Goal: Transaction & Acquisition: Download file/media

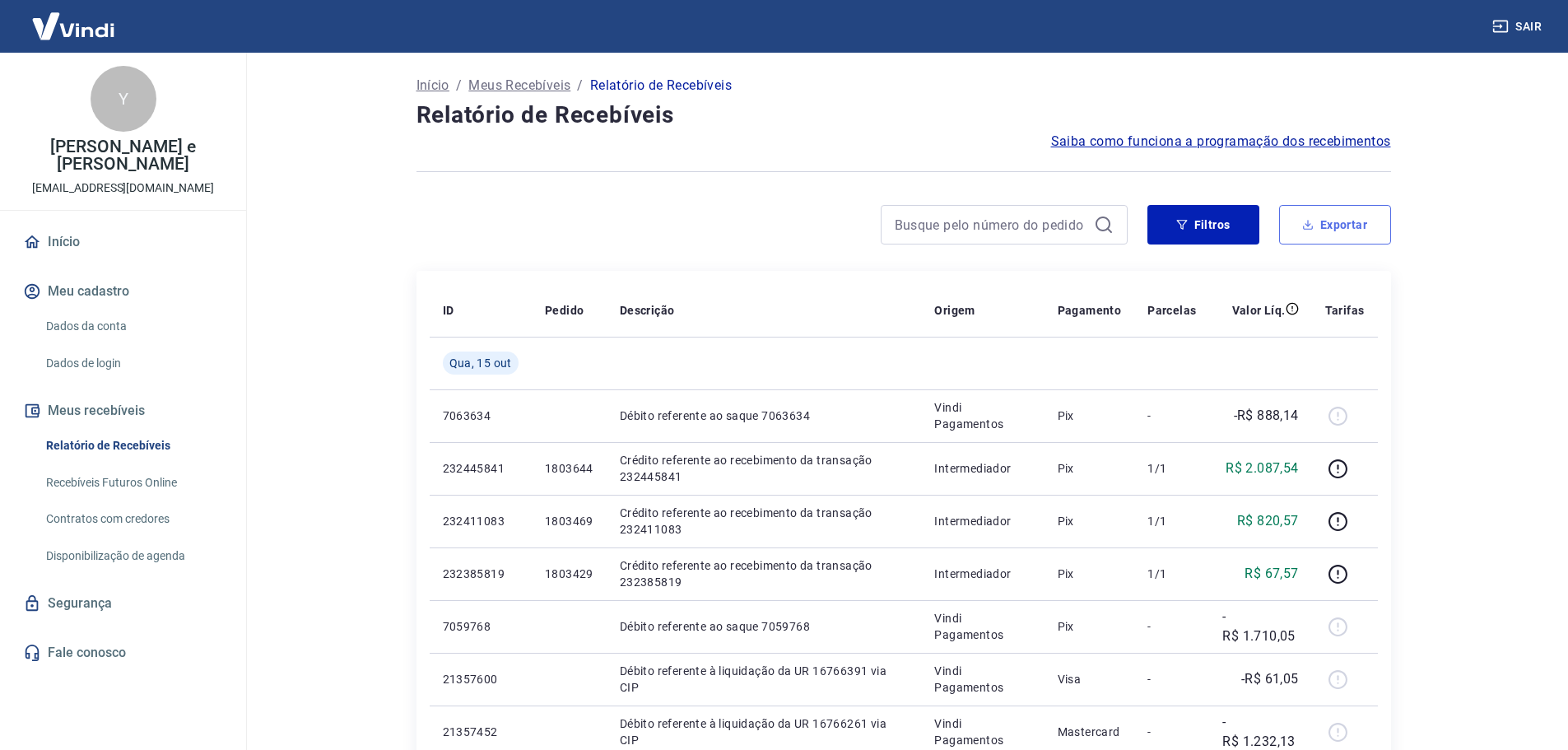
click at [1359, 240] on button "Exportar" at bounding box center [1335, 225] width 112 height 40
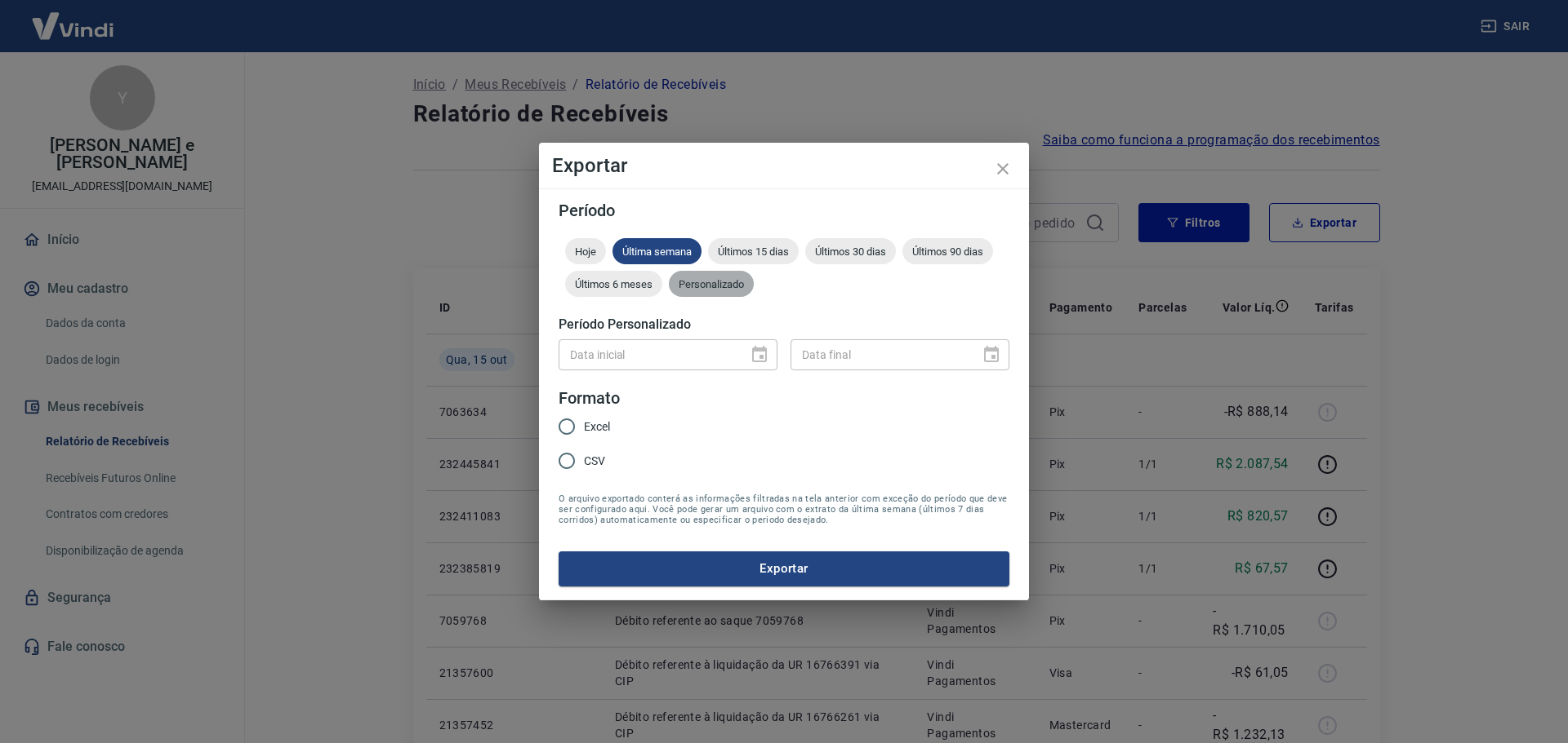
click at [701, 286] on span "Personalizado" at bounding box center [712, 284] width 85 height 12
type input "DD/MM/YYYY"
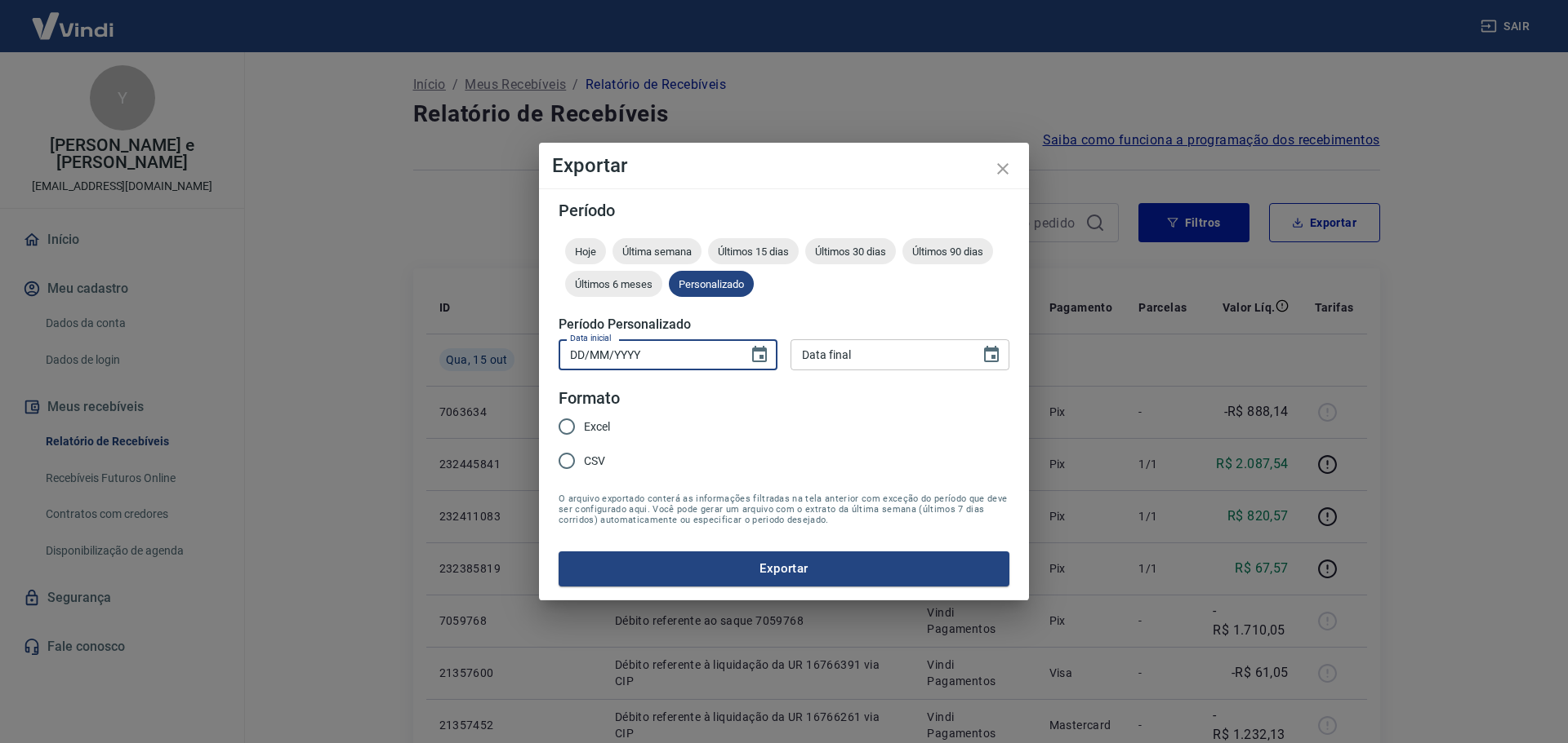
click at [707, 365] on input "DD/MM/YYYY" at bounding box center [647, 355] width 178 height 30
click at [766, 348] on icon "Choose date" at bounding box center [759, 355] width 20 height 20
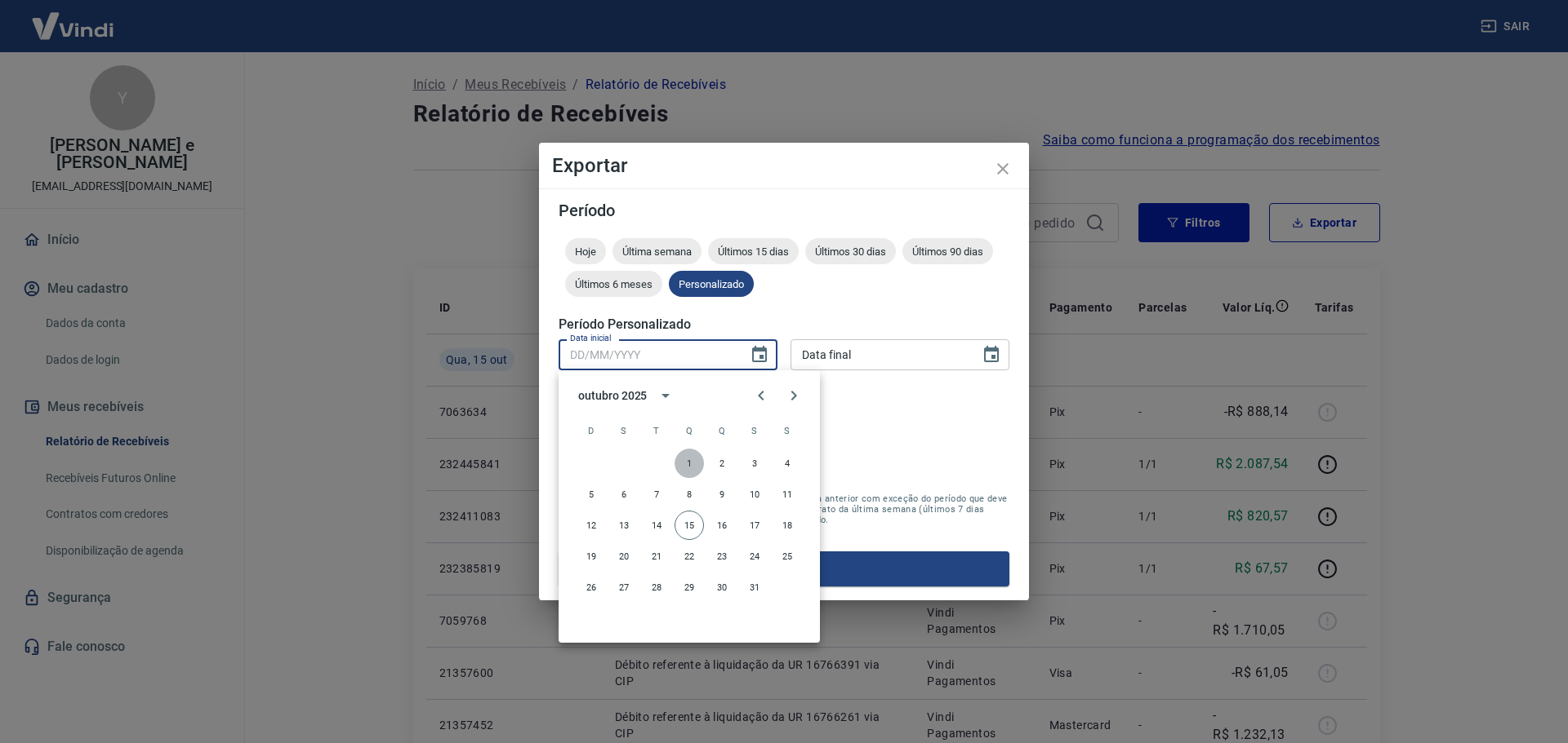
click at [693, 457] on button "1" at bounding box center [689, 464] width 30 height 30
type input "[DATE]"
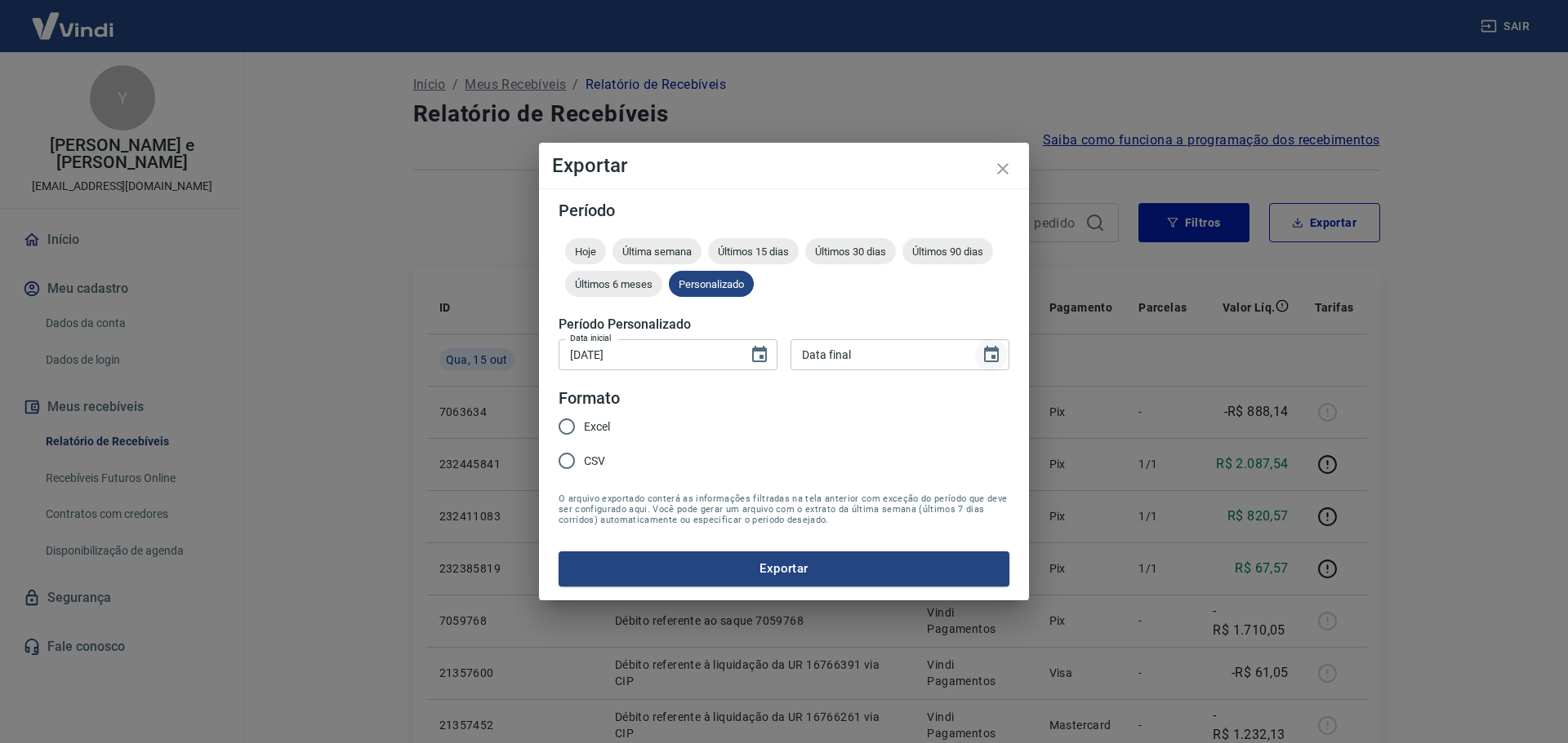
click at [986, 348] on icon "Choose date" at bounding box center [991, 354] width 15 height 16
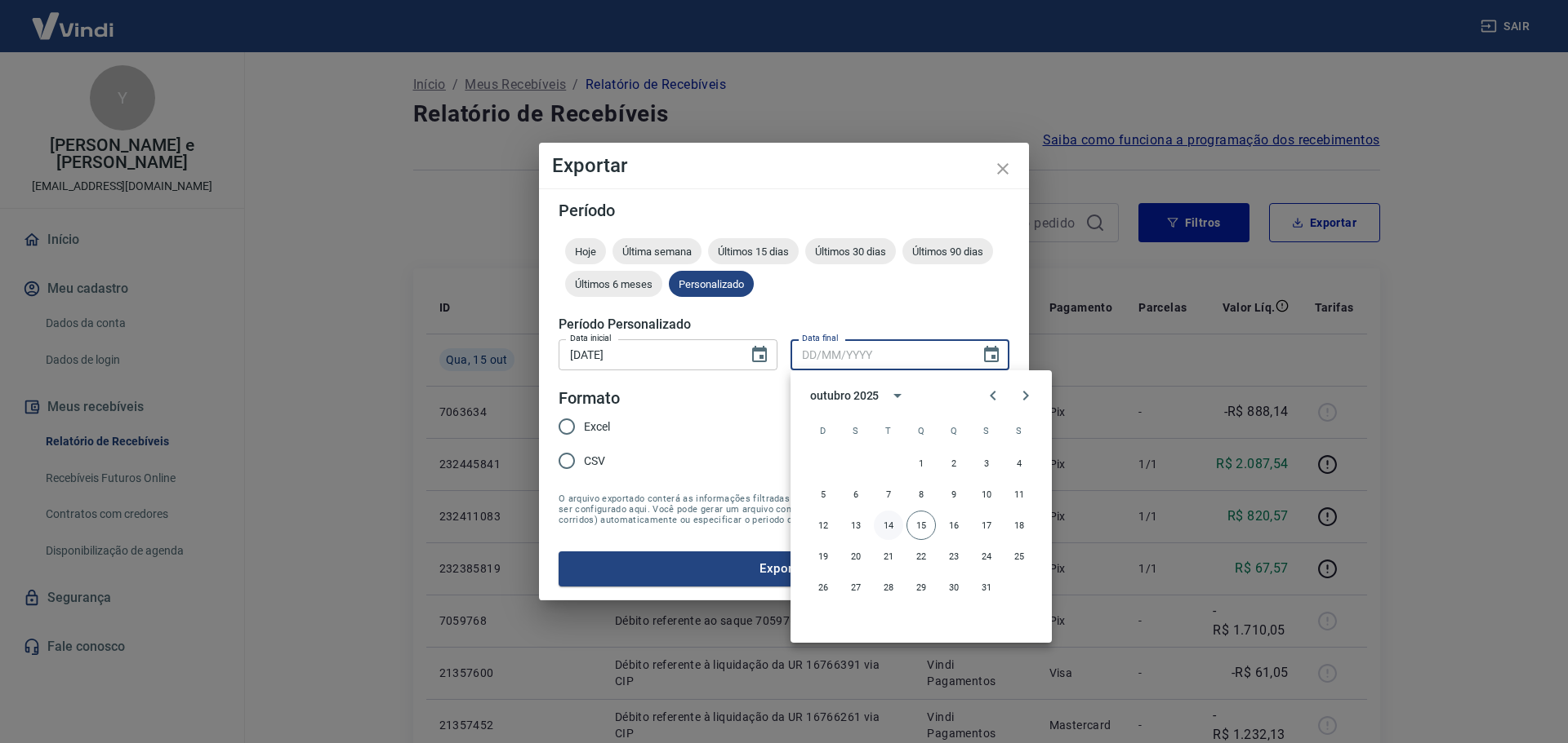
click at [889, 530] on button "14" at bounding box center [888, 526] width 30 height 30
type input "[DATE]"
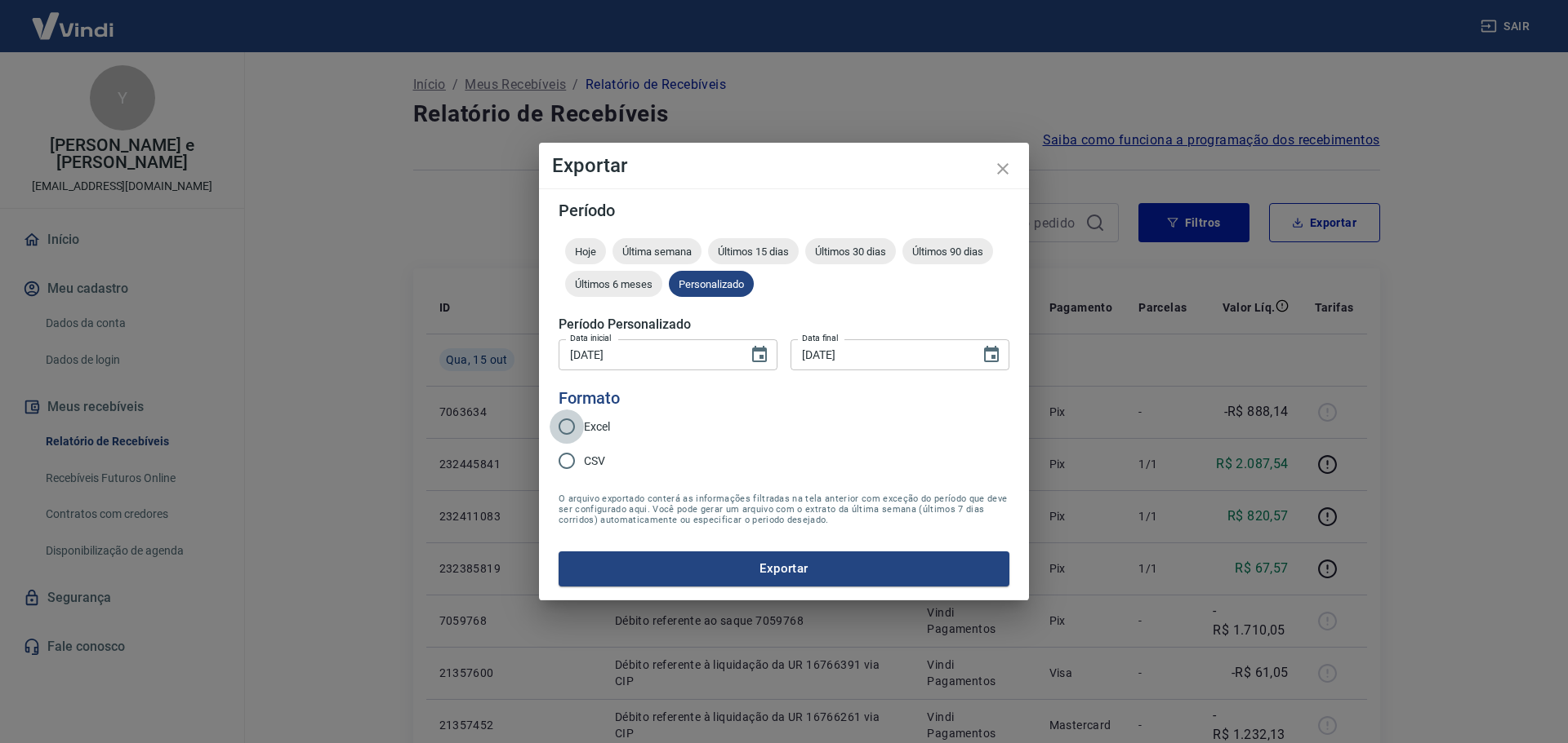
click at [570, 424] on input "Excel" at bounding box center [566, 427] width 35 height 35
radio input "true"
click at [684, 569] on button "Exportar" at bounding box center [783, 569] width 451 height 35
